Goal: Information Seeking & Learning: Learn about a topic

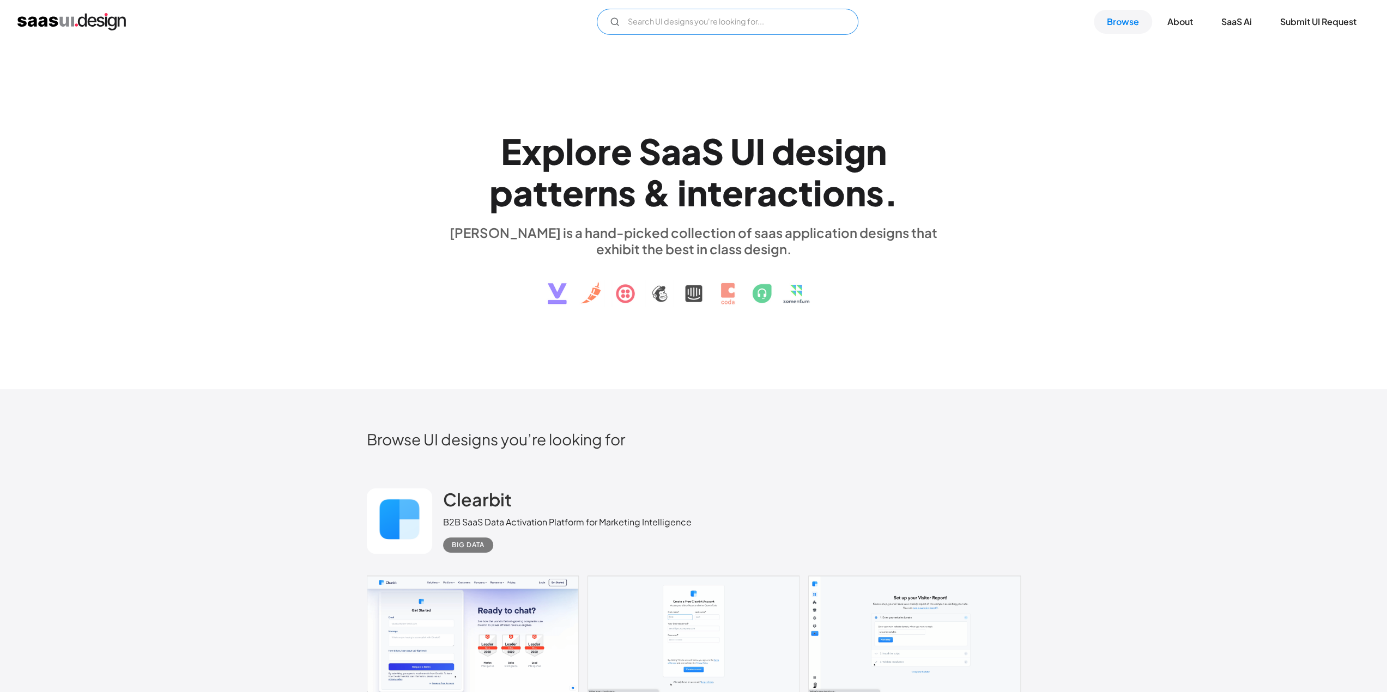
click at [684, 25] on input "Email Form" at bounding box center [728, 22] width 262 height 26
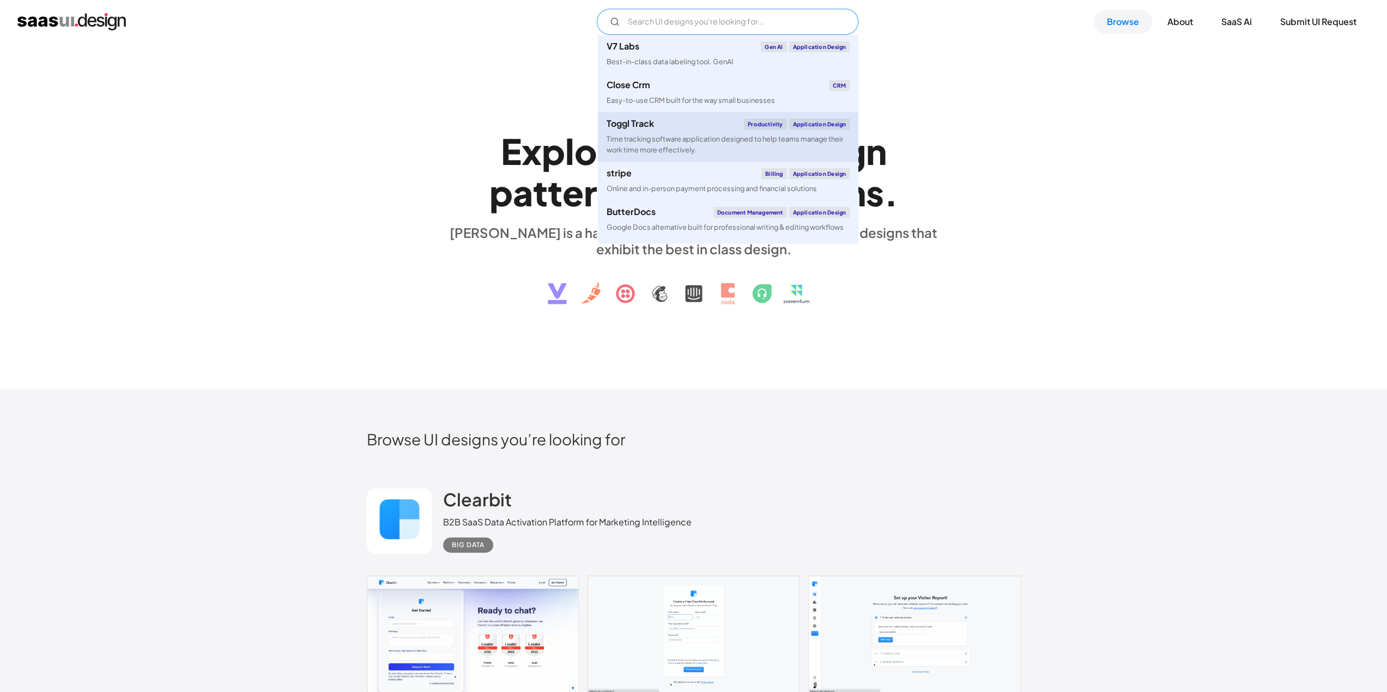
click at [667, 135] on div "Time tracking software application designed to help teams manage their work tim…" at bounding box center [727, 144] width 243 height 21
click at [1010, 179] on div "E x p l o r e S a a S U I d e s i g n p a t t e r n s & i n t e r a c t i o n s…" at bounding box center [694, 216] width 654 height 195
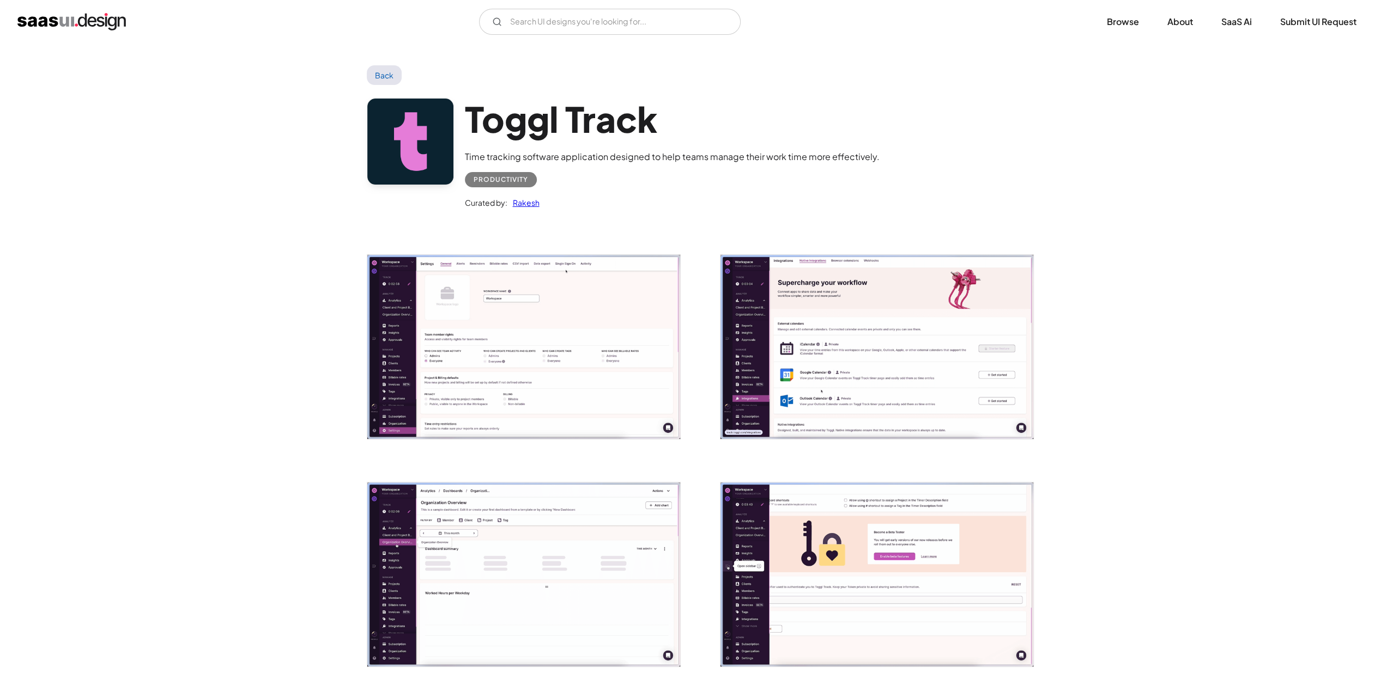
click at [378, 75] on link "Back" at bounding box center [384, 75] width 35 height 20
click at [377, 74] on link "Back" at bounding box center [384, 75] width 35 height 20
click at [390, 73] on link "Back" at bounding box center [384, 75] width 35 height 20
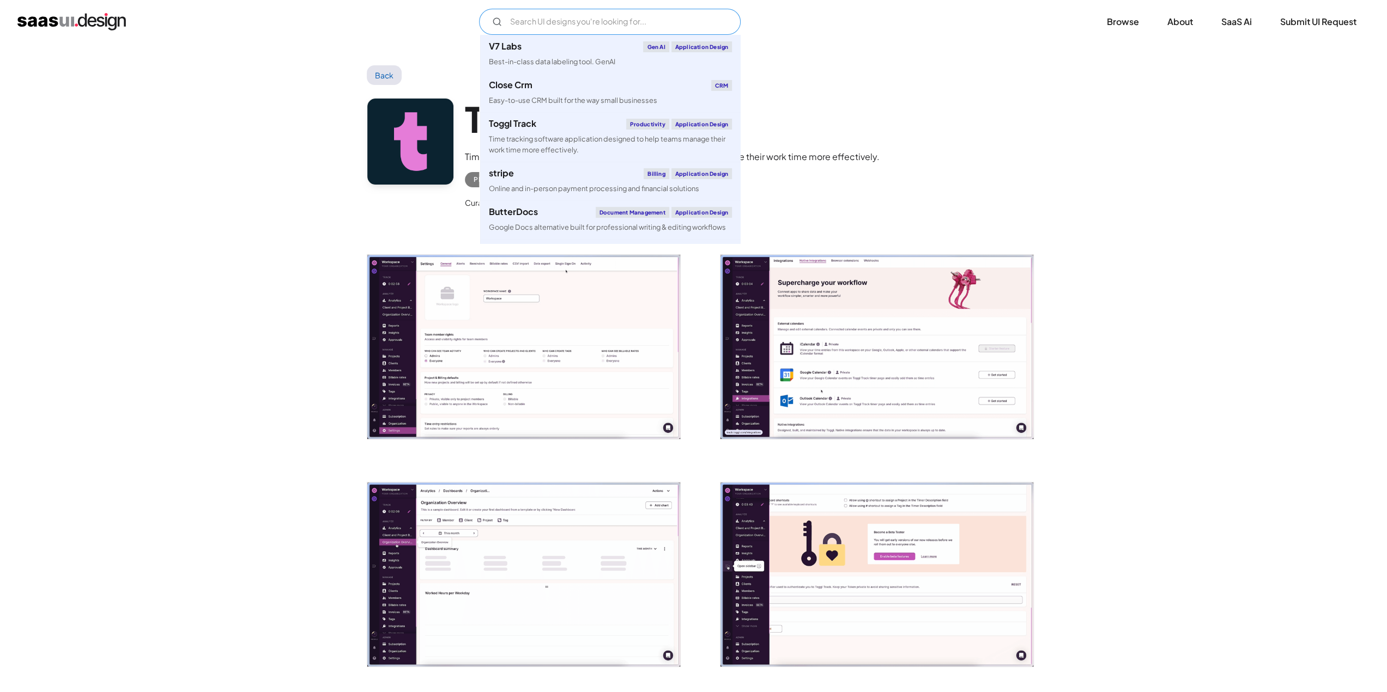
click at [582, 25] on input "Email Form" at bounding box center [610, 22] width 262 height 26
click at [548, 186] on div "Online and in-person payment processing and financial solutions" at bounding box center [594, 189] width 210 height 10
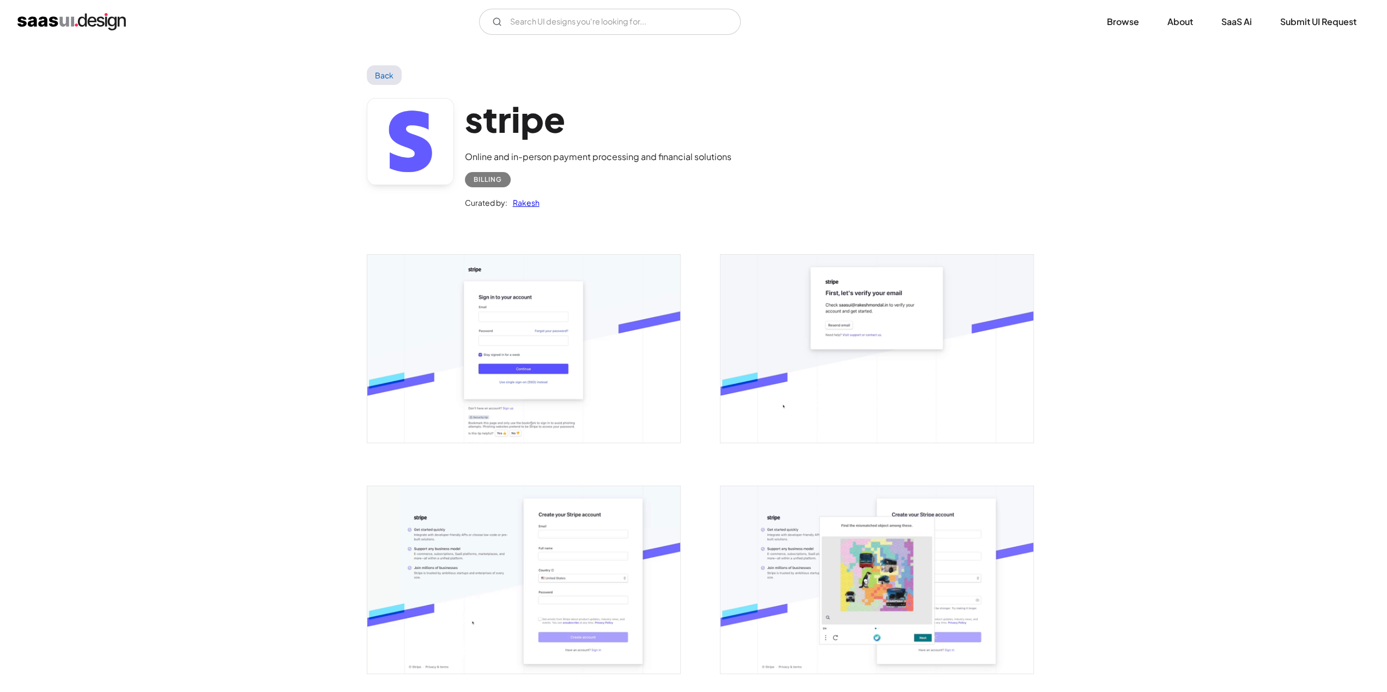
click at [384, 77] on link "Back" at bounding box center [384, 75] width 35 height 20
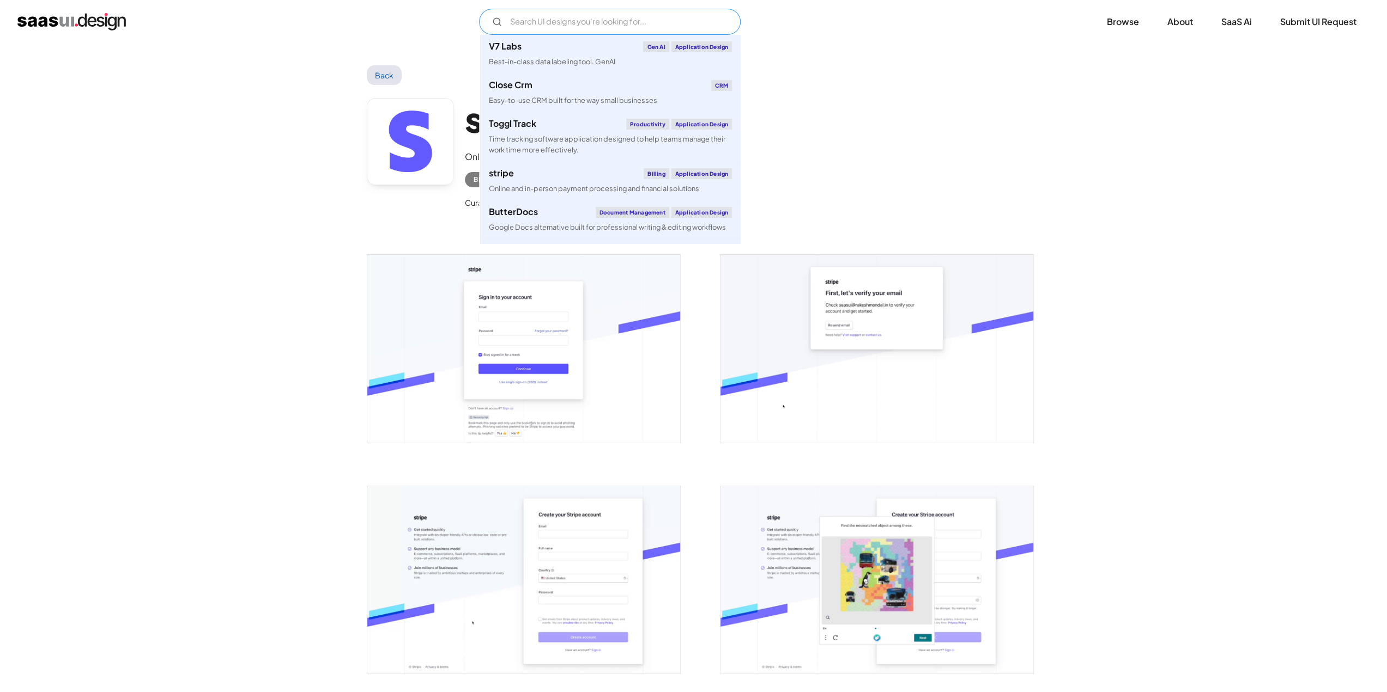
click at [558, 30] on input "Email Form" at bounding box center [610, 22] width 262 height 26
